Goal: Task Accomplishment & Management: Manage account settings

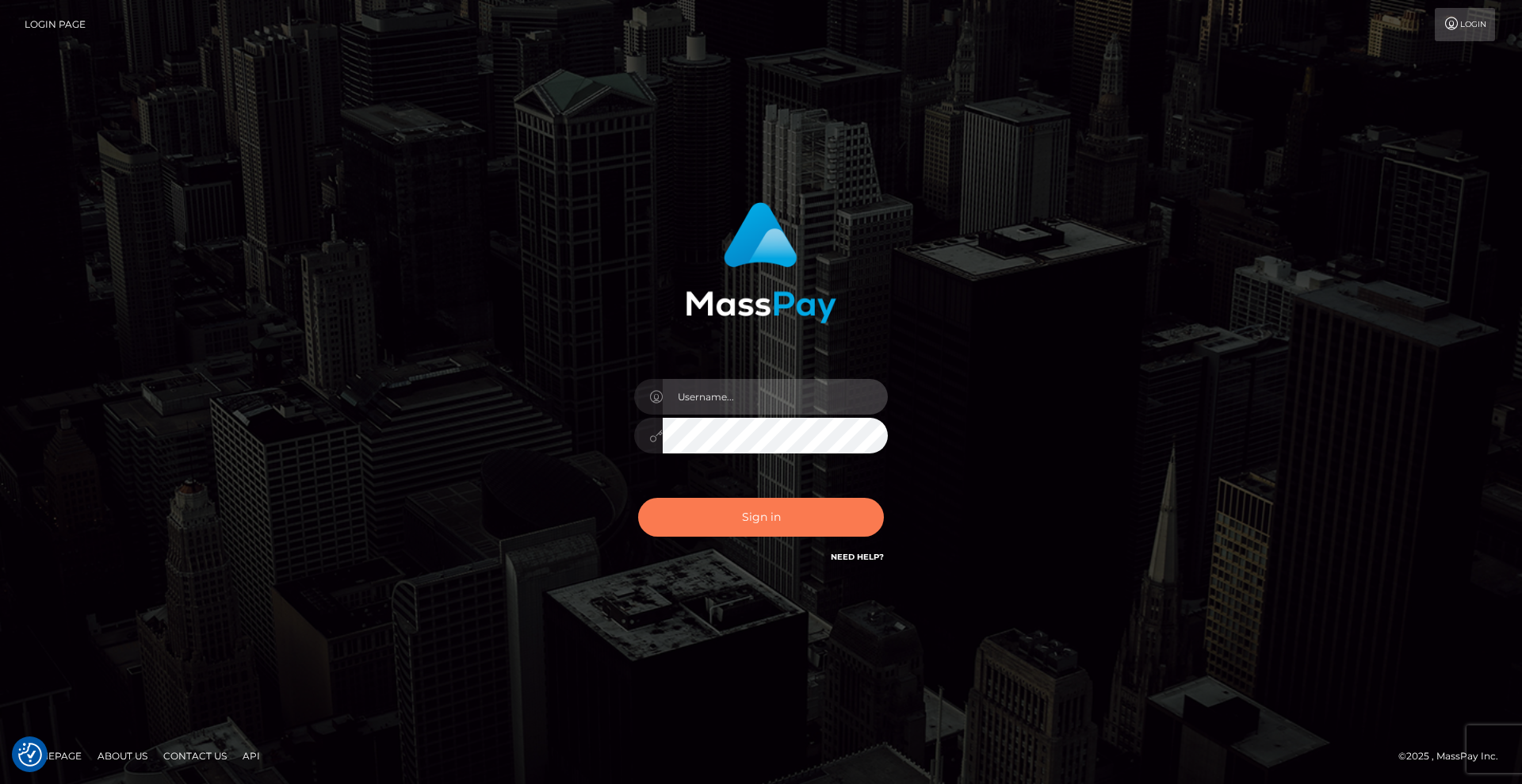
type input "Lady"
click at [789, 516] on button "Sign in" at bounding box center [760, 517] width 245 height 39
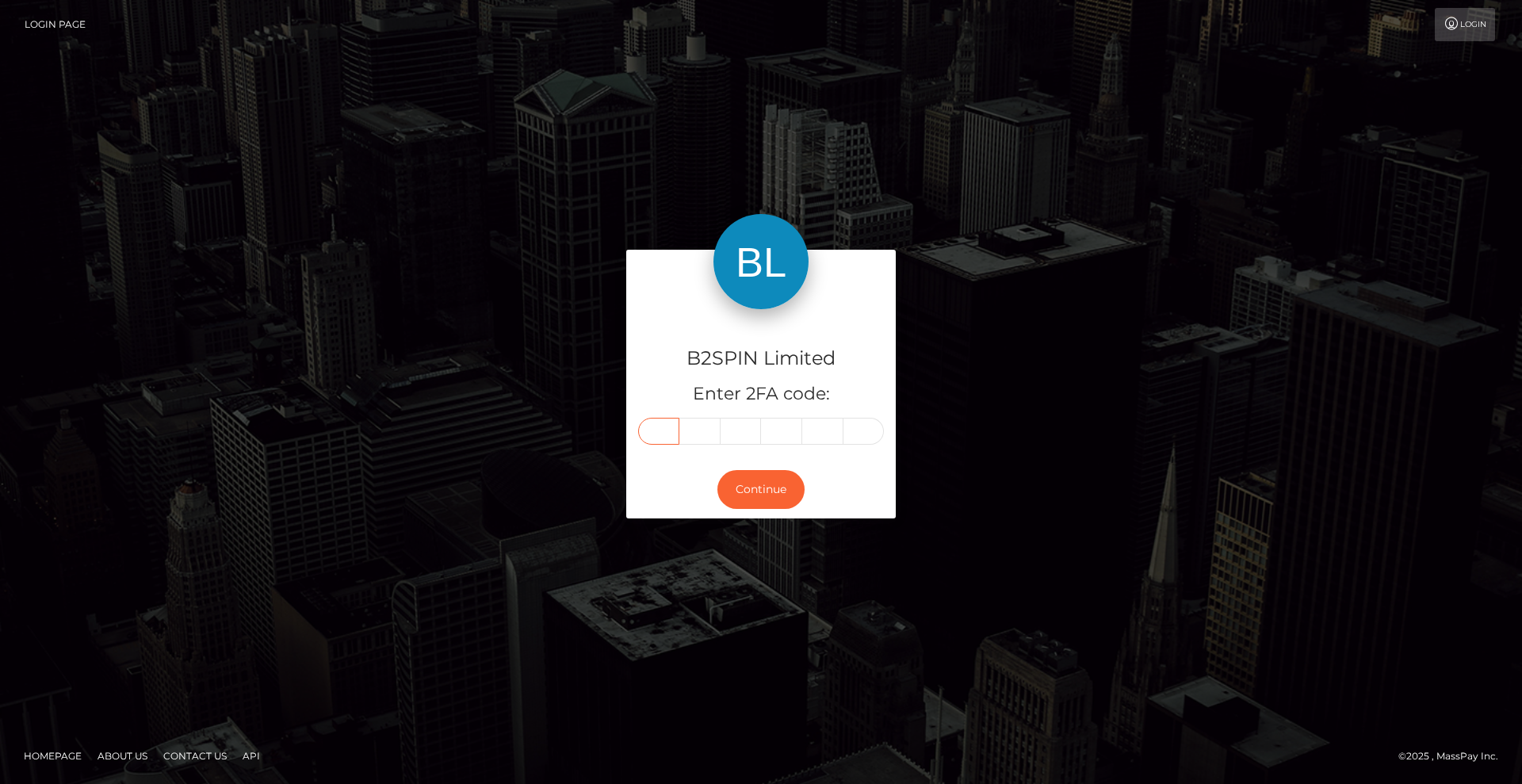
drag, startPoint x: 669, startPoint y: 432, endPoint x: 846, endPoint y: 437, distance: 177.1
click at [669, 432] on input "text" at bounding box center [658, 430] width 42 height 27
type input "5"
type input "9"
type input "7"
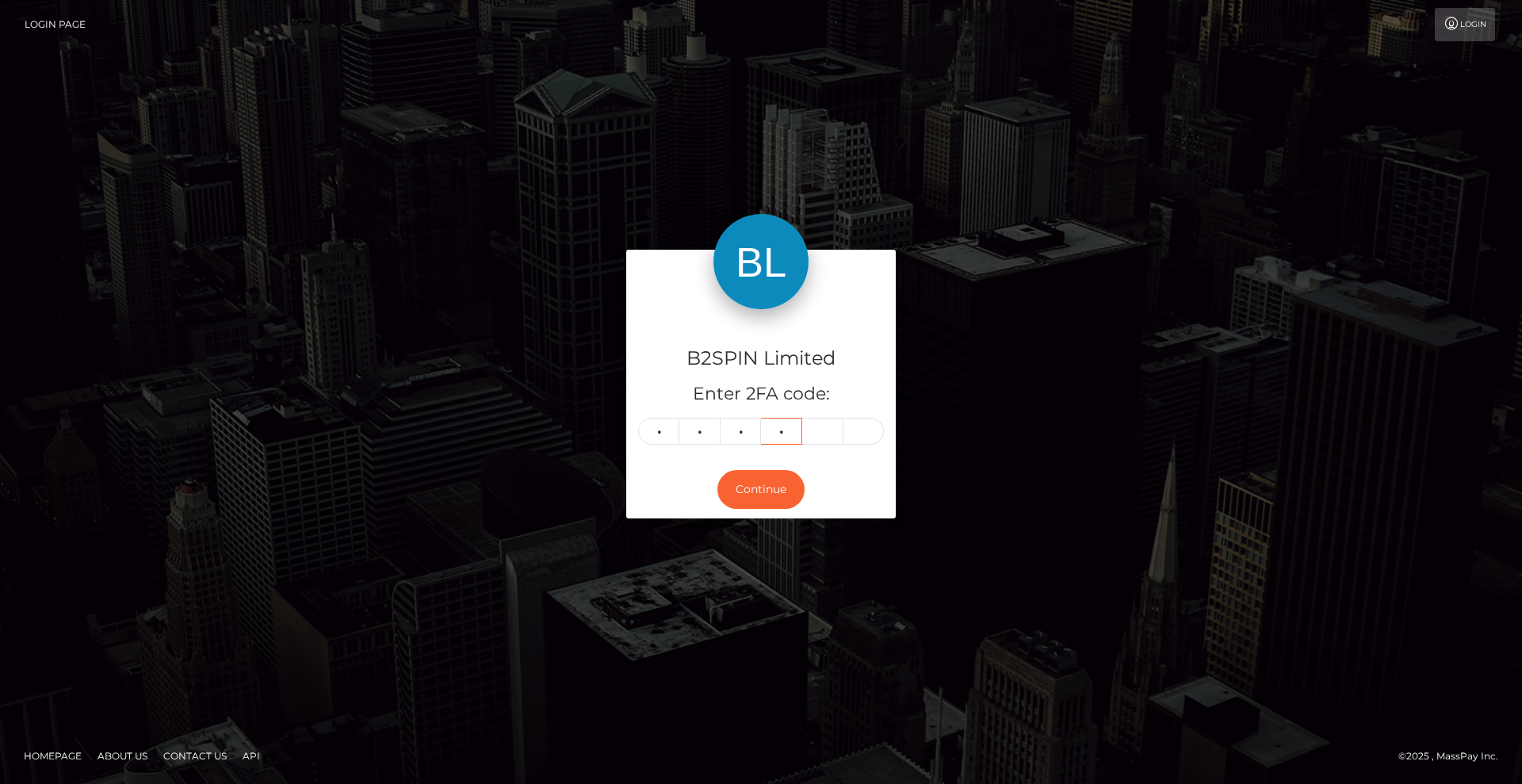
type input "5"
type input "9"
type input "0"
click at [780, 493] on button "Continue" at bounding box center [761, 490] width 87 height 39
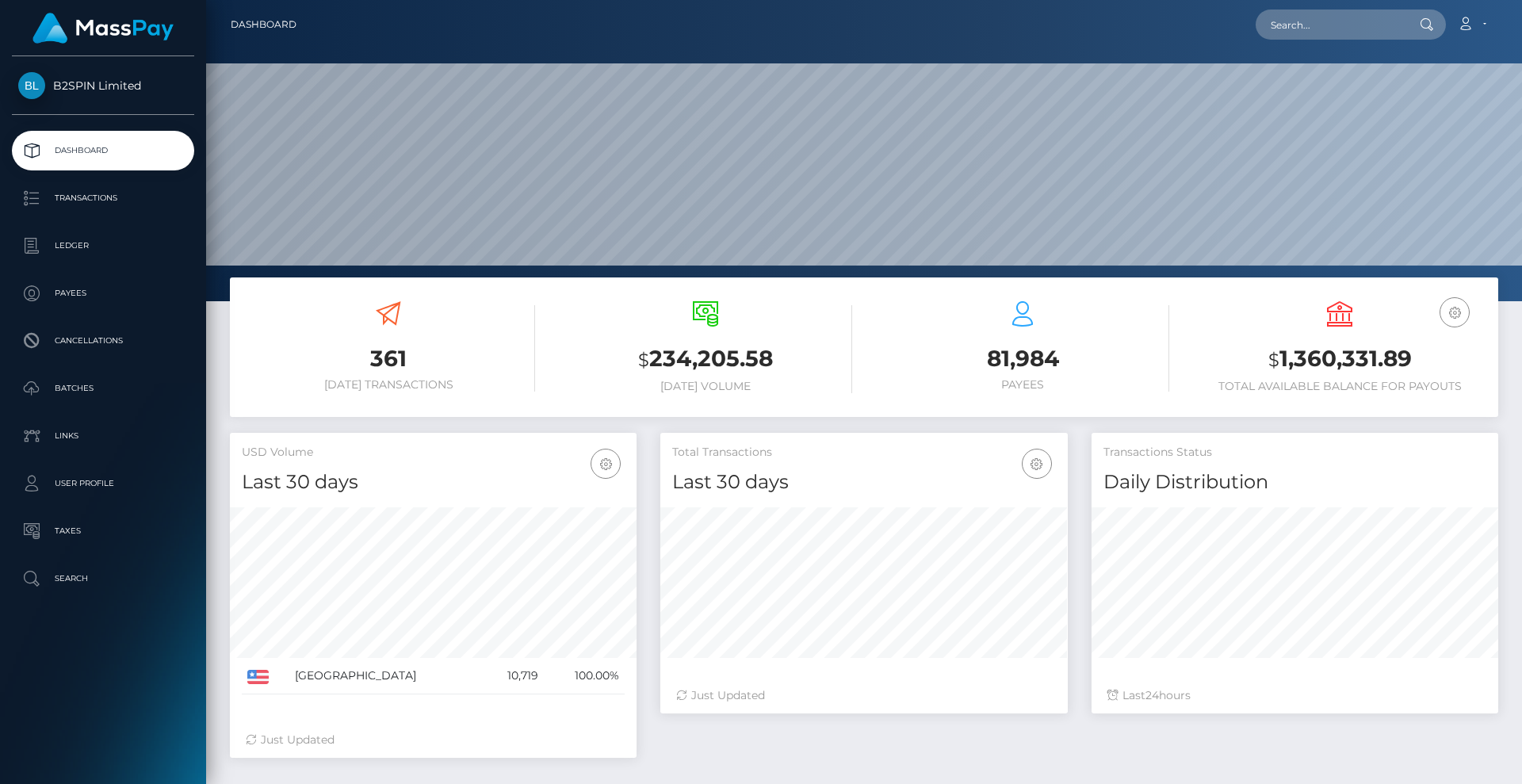
scroll to position [281, 407]
drag, startPoint x: 1425, startPoint y: 367, endPoint x: 1270, endPoint y: 364, distance: 155.0
click at [1270, 364] on h3 "$ 1,360,331.89" at bounding box center [1340, 359] width 293 height 32
copy h3 "$ 1,360,331.89"
